Goal: Transaction & Acquisition: Purchase product/service

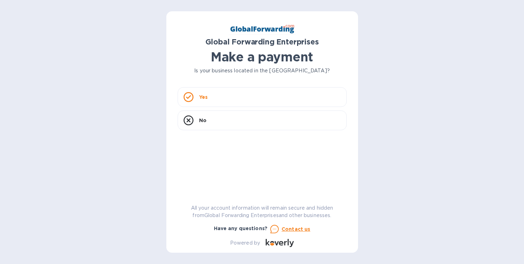
click at [248, 102] on div "Yes" at bounding box center [262, 97] width 169 height 20
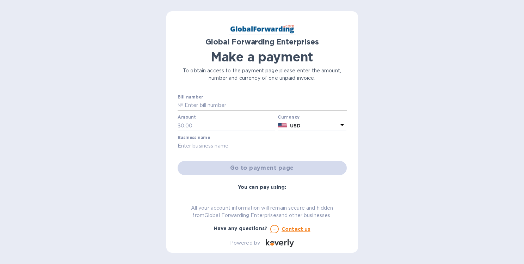
click at [236, 103] on input "text" at bounding box center [265, 105] width 164 height 11
paste input "GFE11934556"
type input "GFE11934556"
click at [236, 124] on input "text" at bounding box center [228, 125] width 94 height 11
click at [182, 106] on p "№" at bounding box center [181, 105] width 6 height 7
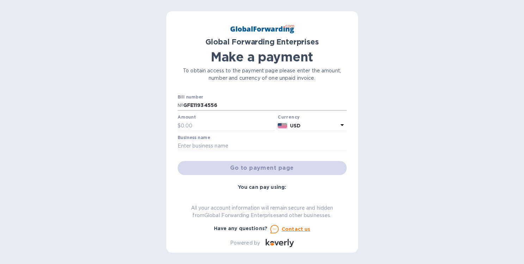
click at [182, 104] on p "№" at bounding box center [181, 105] width 6 height 7
drag, startPoint x: 184, startPoint y: 104, endPoint x: 167, endPoint y: 105, distance: 16.3
click at [183, 105] on input "GFE11934556" at bounding box center [265, 105] width 164 height 11
click at [220, 122] on input "text" at bounding box center [228, 125] width 94 height 11
paste input "482.65"
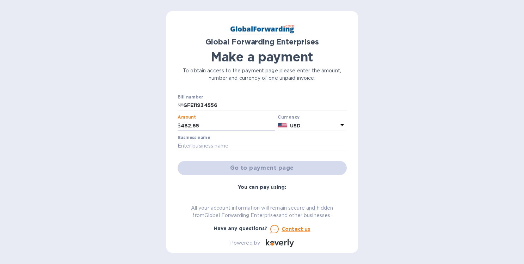
type input "482.65"
click at [261, 148] on input "text" at bounding box center [262, 146] width 169 height 11
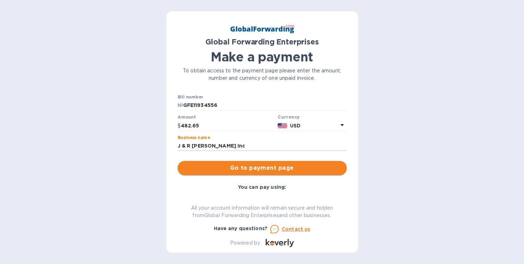
type input "J & R [PERSON_NAME] Inc"
click at [277, 168] on span "Go to payment page" at bounding box center [262, 168] width 158 height 8
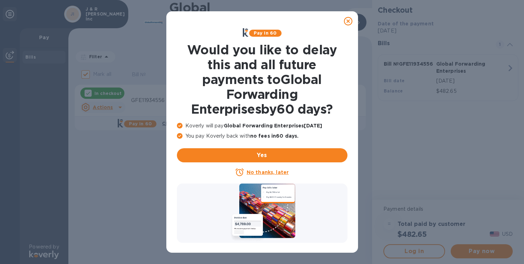
click at [348, 21] on icon at bounding box center [348, 21] width 8 height 8
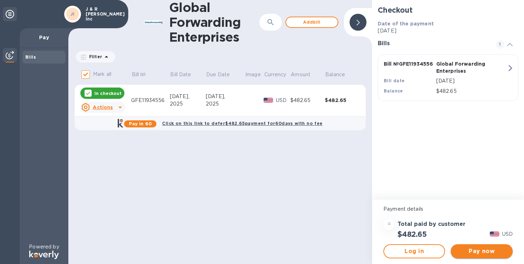
click at [488, 255] on button "Pay now" at bounding box center [482, 251] width 62 height 14
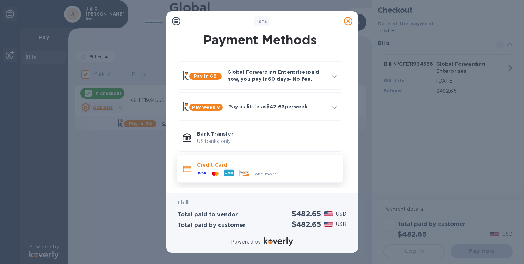
scroll to position [1, 0]
click at [285, 174] on div "and more..." at bounding box center [267, 171] width 140 height 8
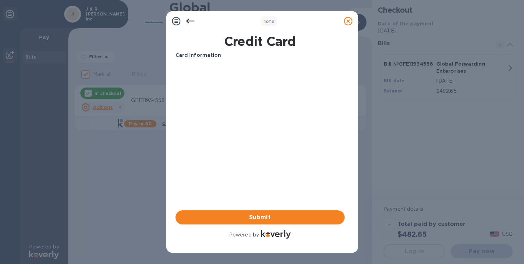
scroll to position [0, 0]
